Goal: Information Seeking & Learning: Learn about a topic

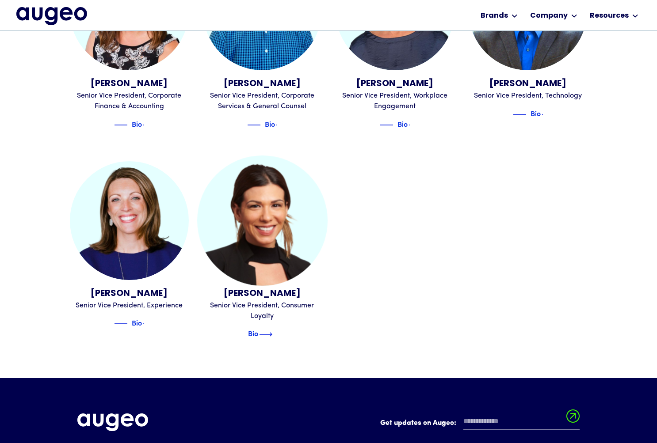
scroll to position [1074, 0]
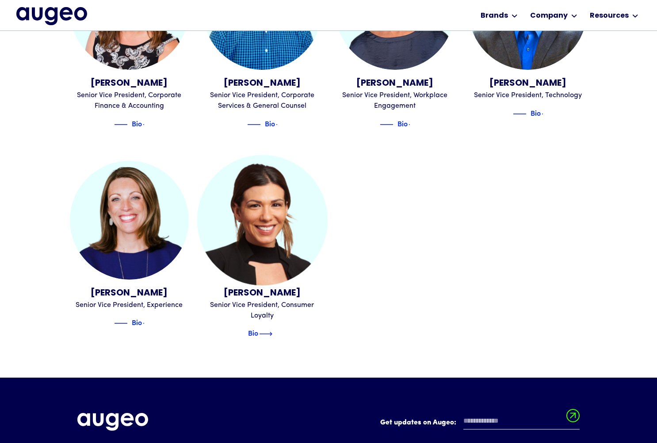
click at [271, 329] on img at bounding box center [265, 334] width 13 height 11
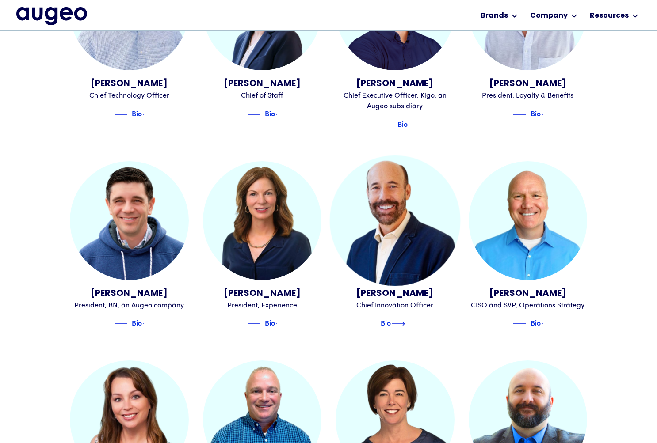
scroll to position [664, 0]
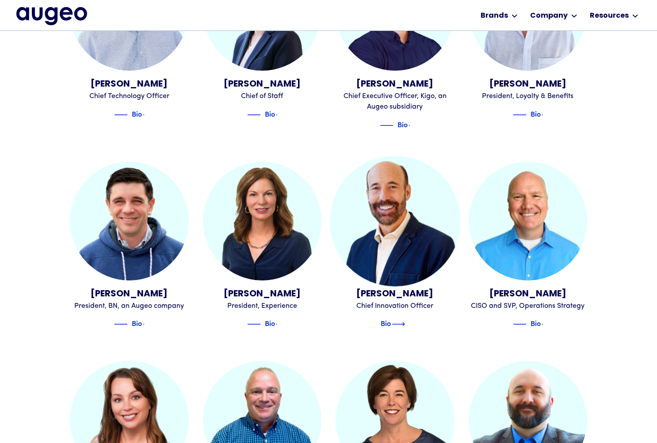
click at [395, 319] on div "Bio" at bounding box center [386, 324] width 46 height 11
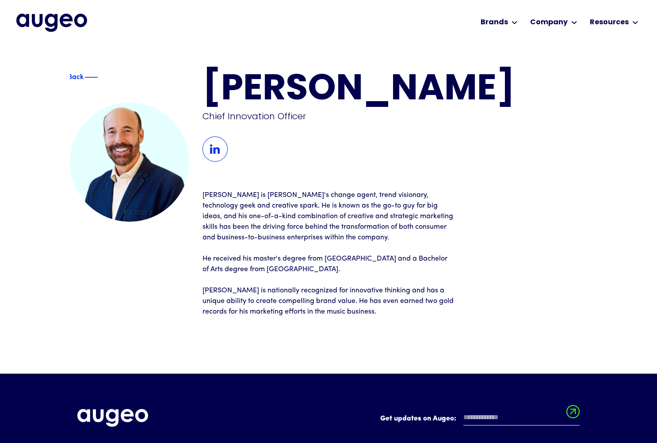
click at [219, 156] on img at bounding box center [214, 149] width 25 height 25
